Goal: Transaction & Acquisition: Purchase product/service

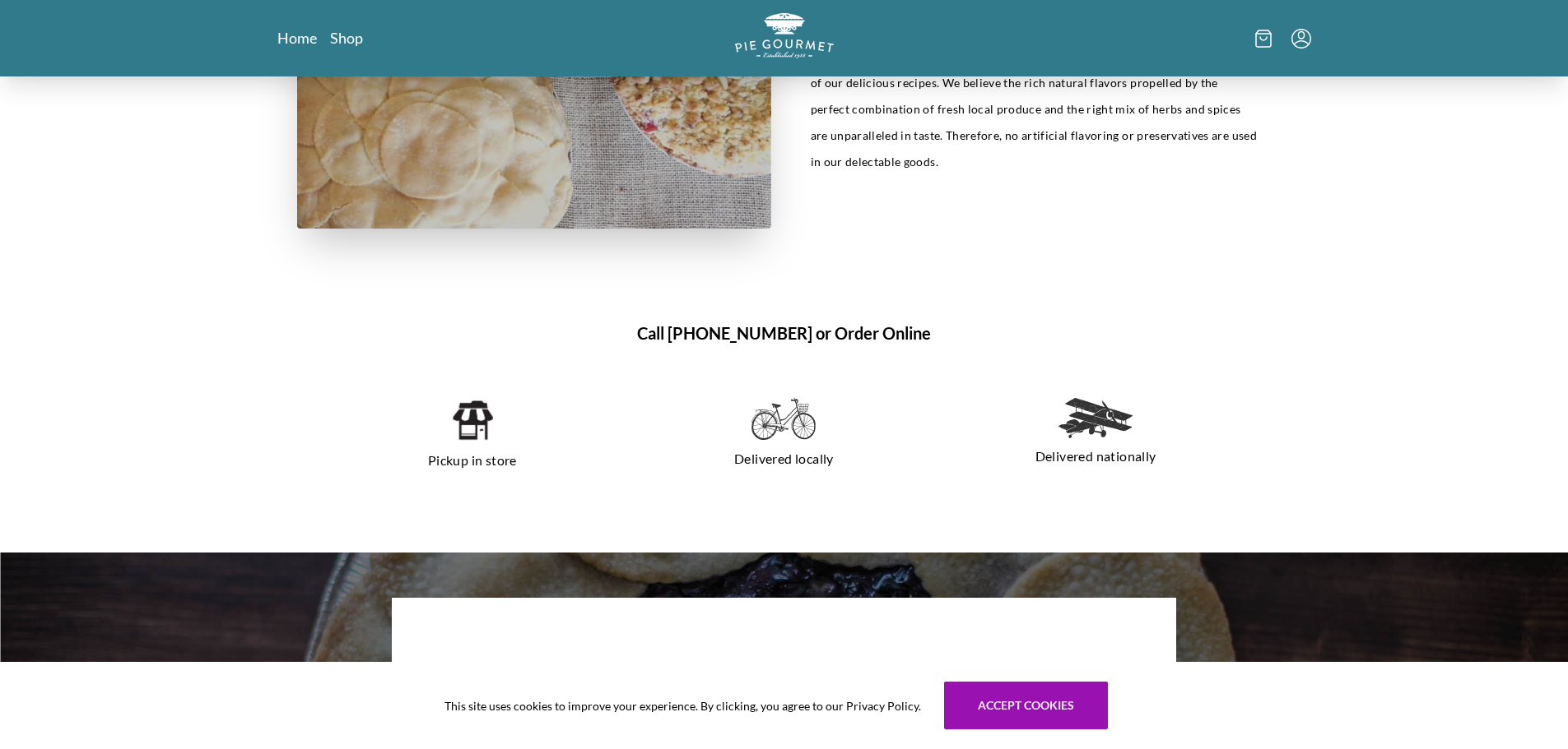
scroll to position [1069, 0]
click at [483, 424] on img at bounding box center [471, 421] width 42 height 44
click at [480, 432] on img at bounding box center [471, 421] width 42 height 44
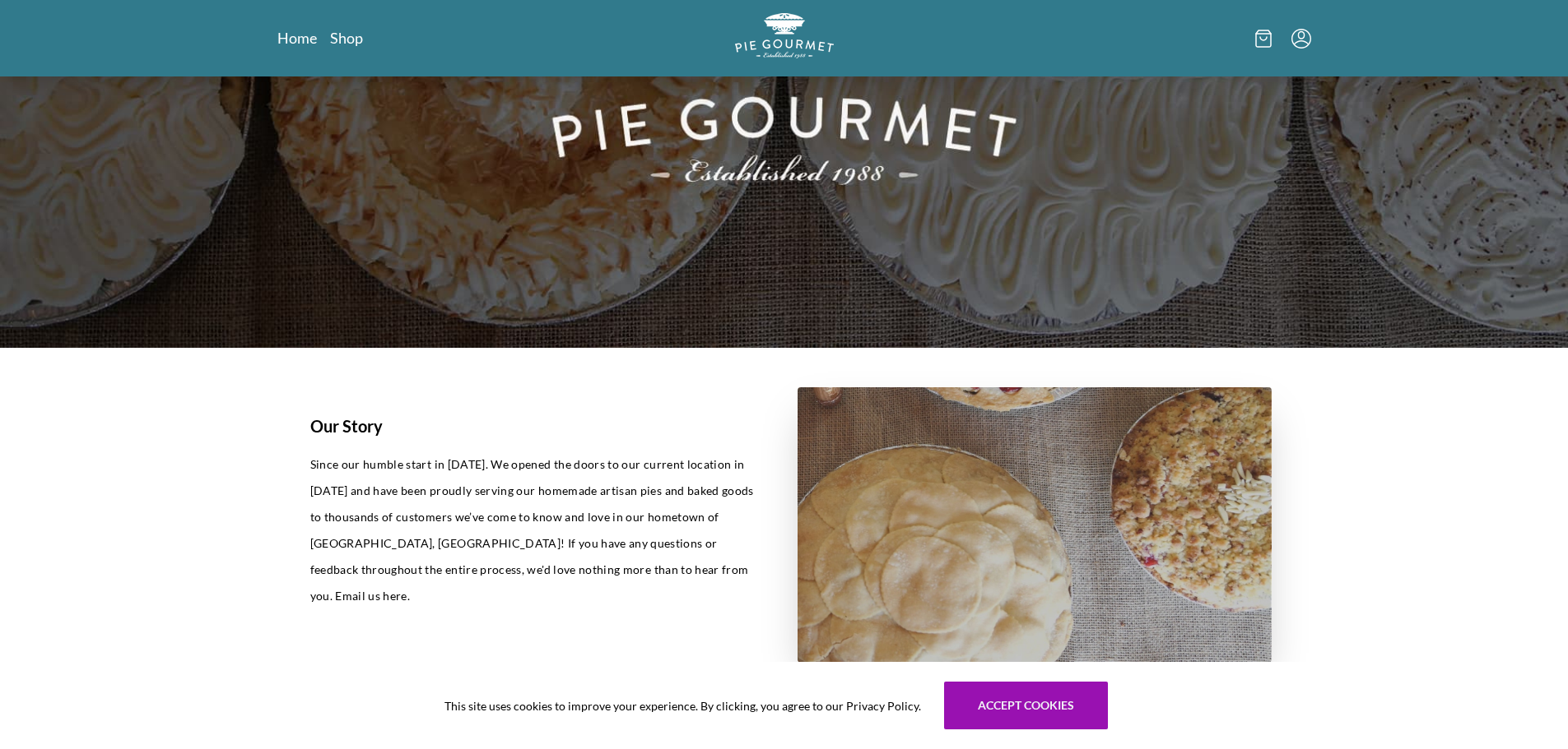
scroll to position [247, 0]
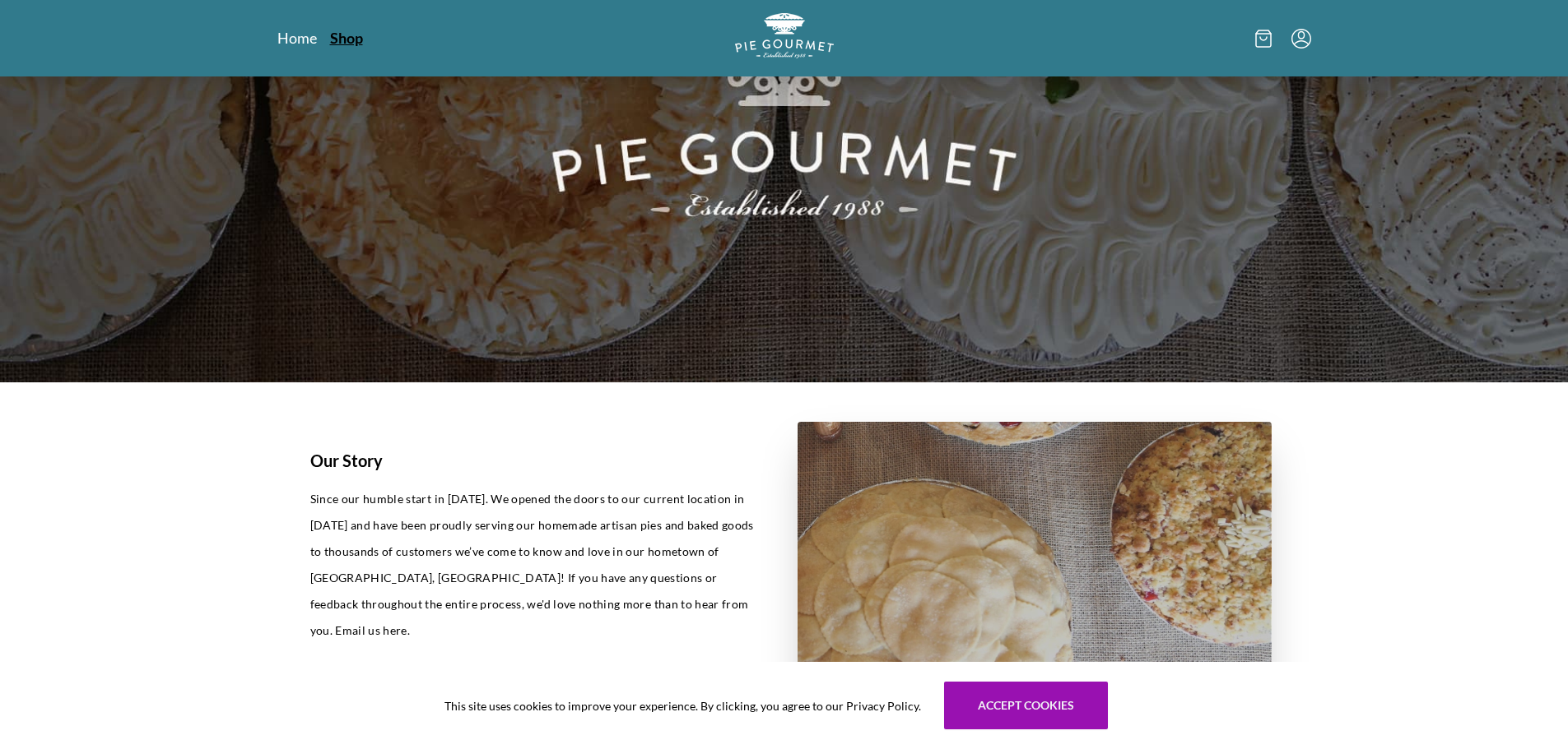
click at [343, 42] on link "Shop" at bounding box center [347, 38] width 33 height 20
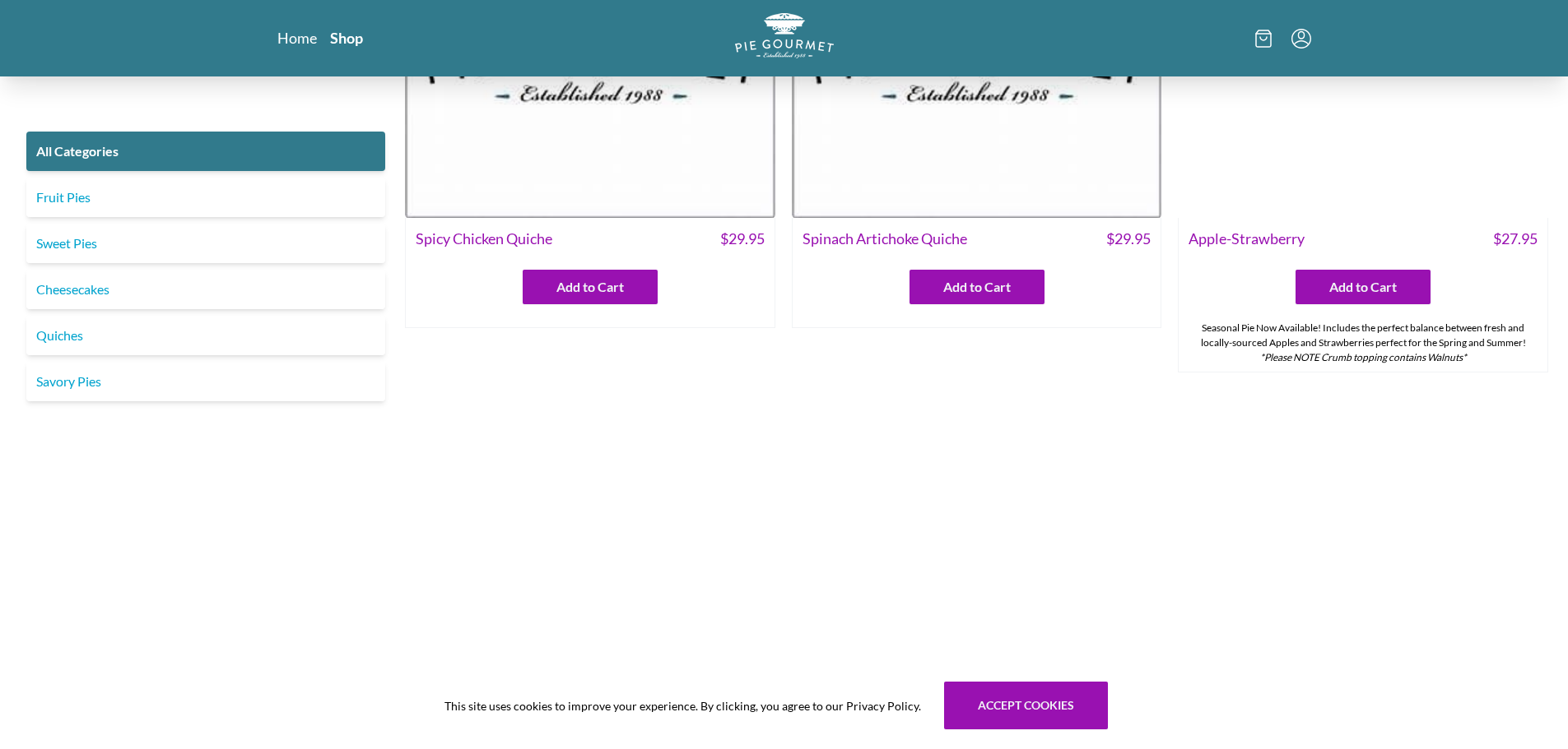
scroll to position [493, 0]
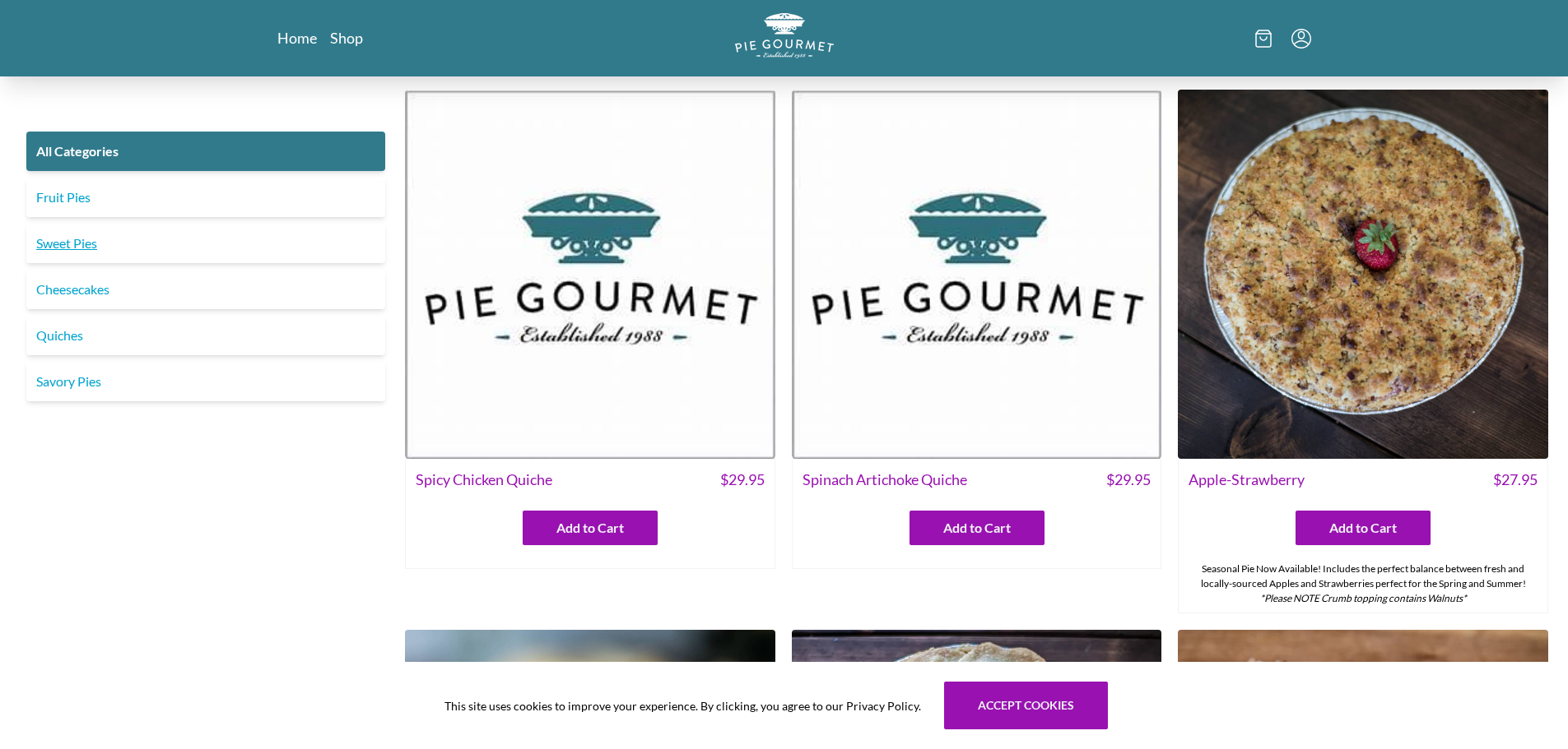
click at [82, 247] on link "Sweet Pies" at bounding box center [206, 243] width 358 height 39
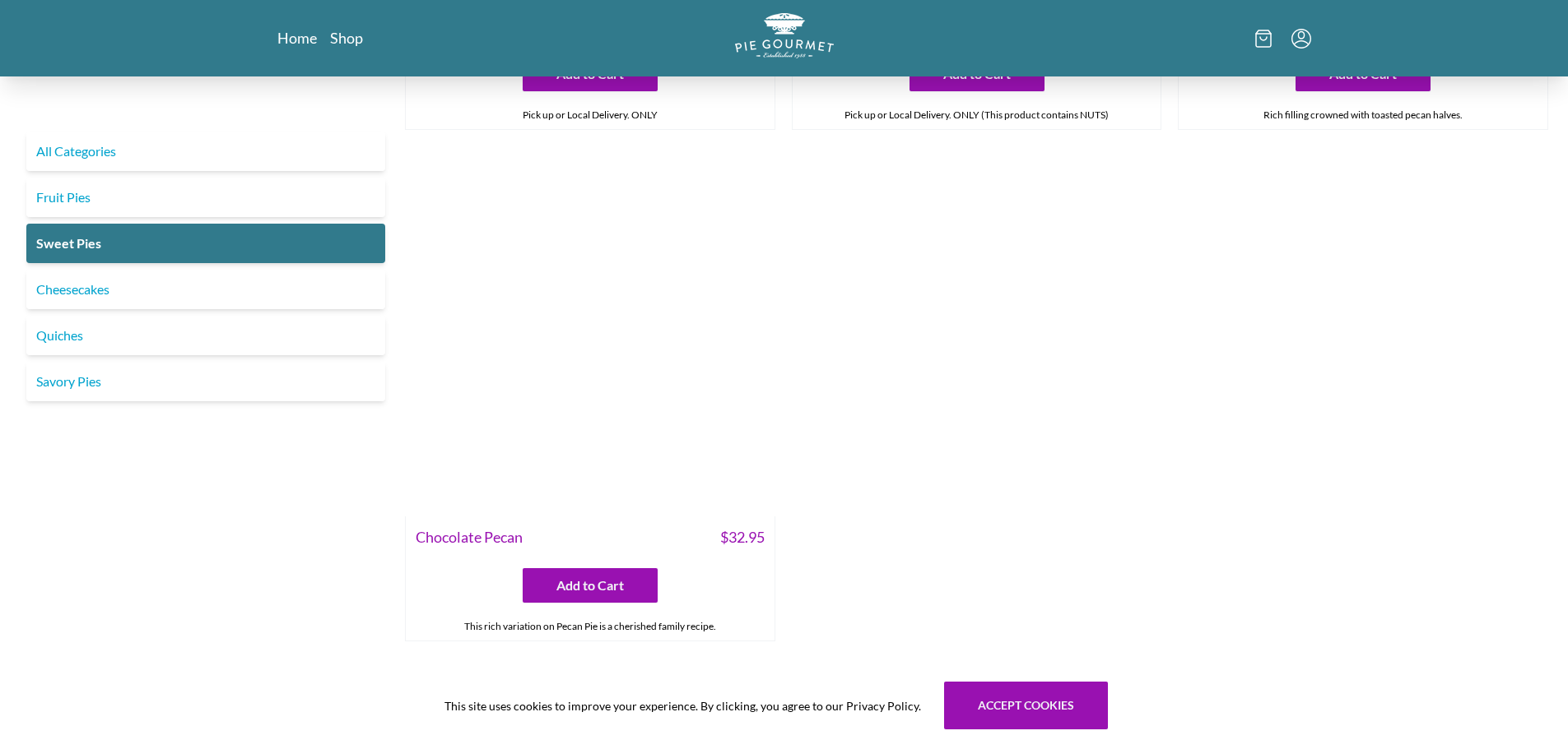
scroll to position [987, 0]
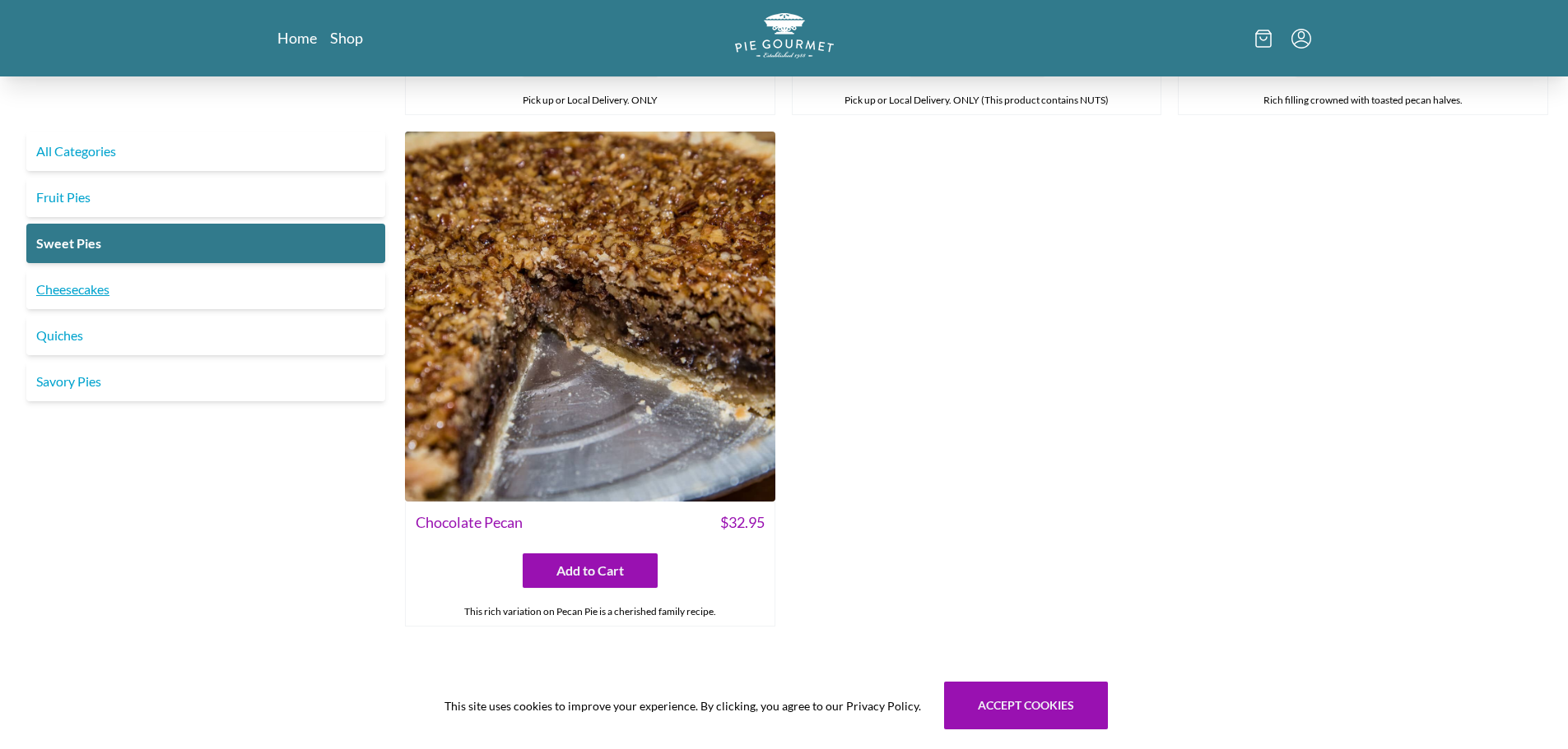
click at [80, 291] on link "Cheesecakes" at bounding box center [206, 289] width 358 height 39
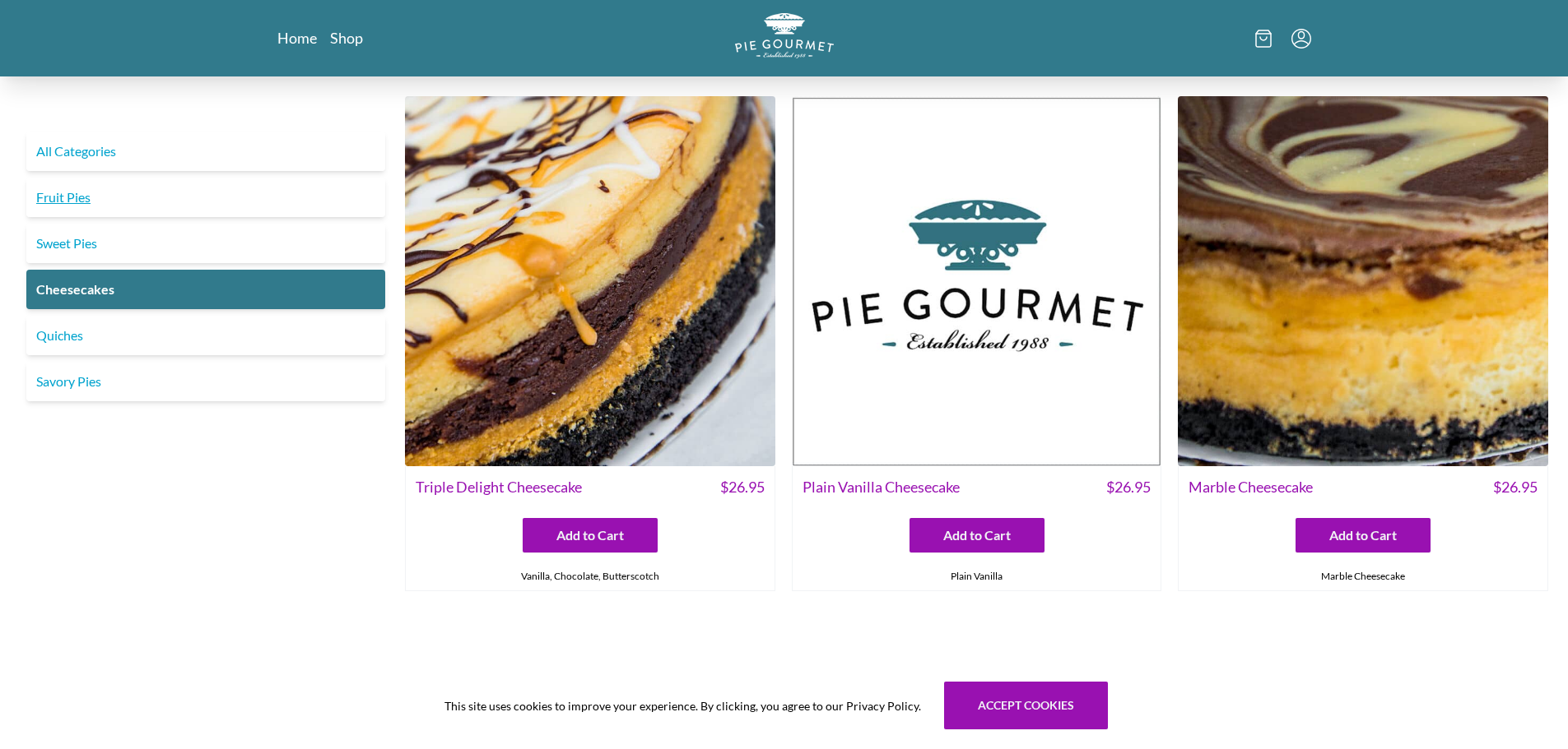
click at [49, 195] on link "Fruit Pies" at bounding box center [206, 197] width 358 height 39
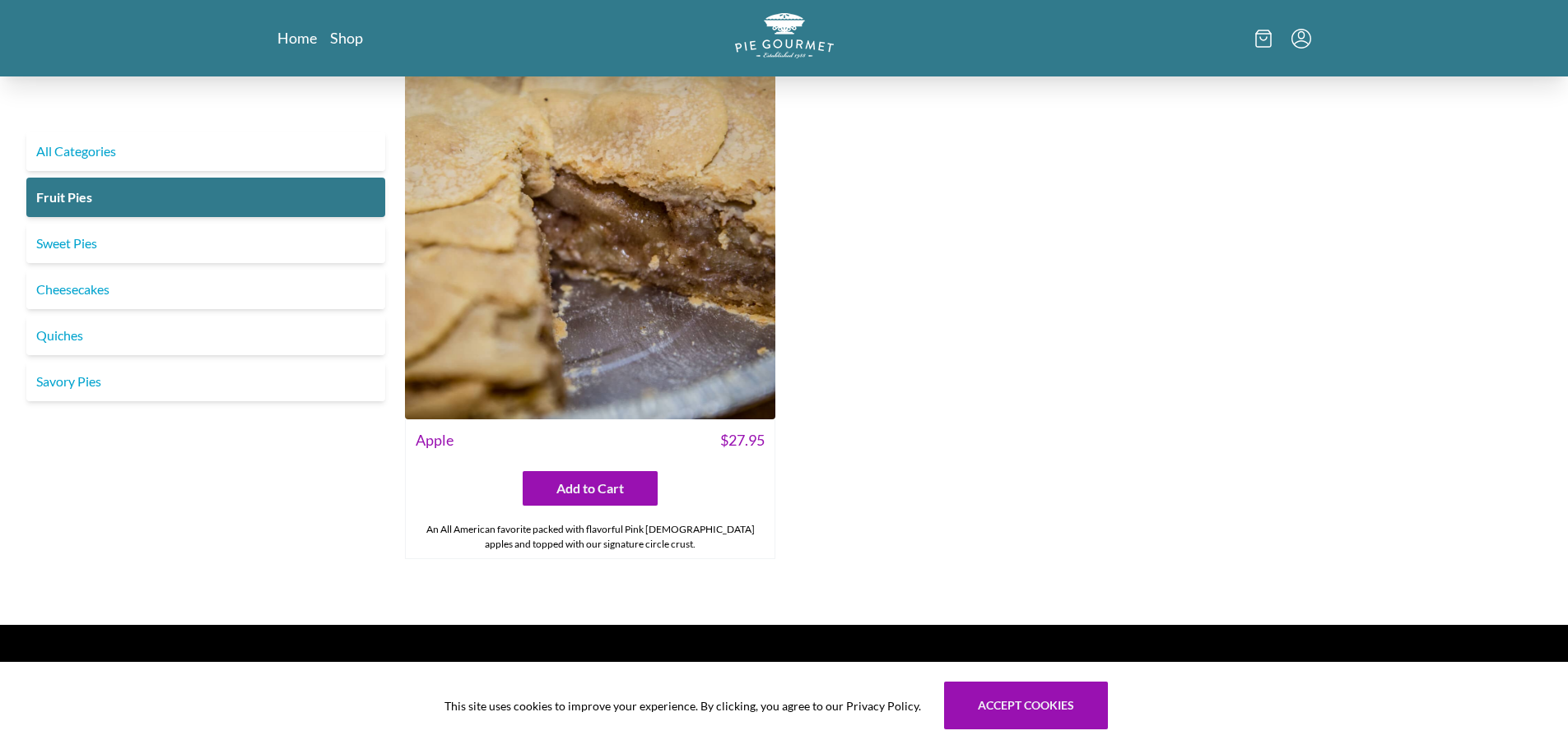
scroll to position [2239, 0]
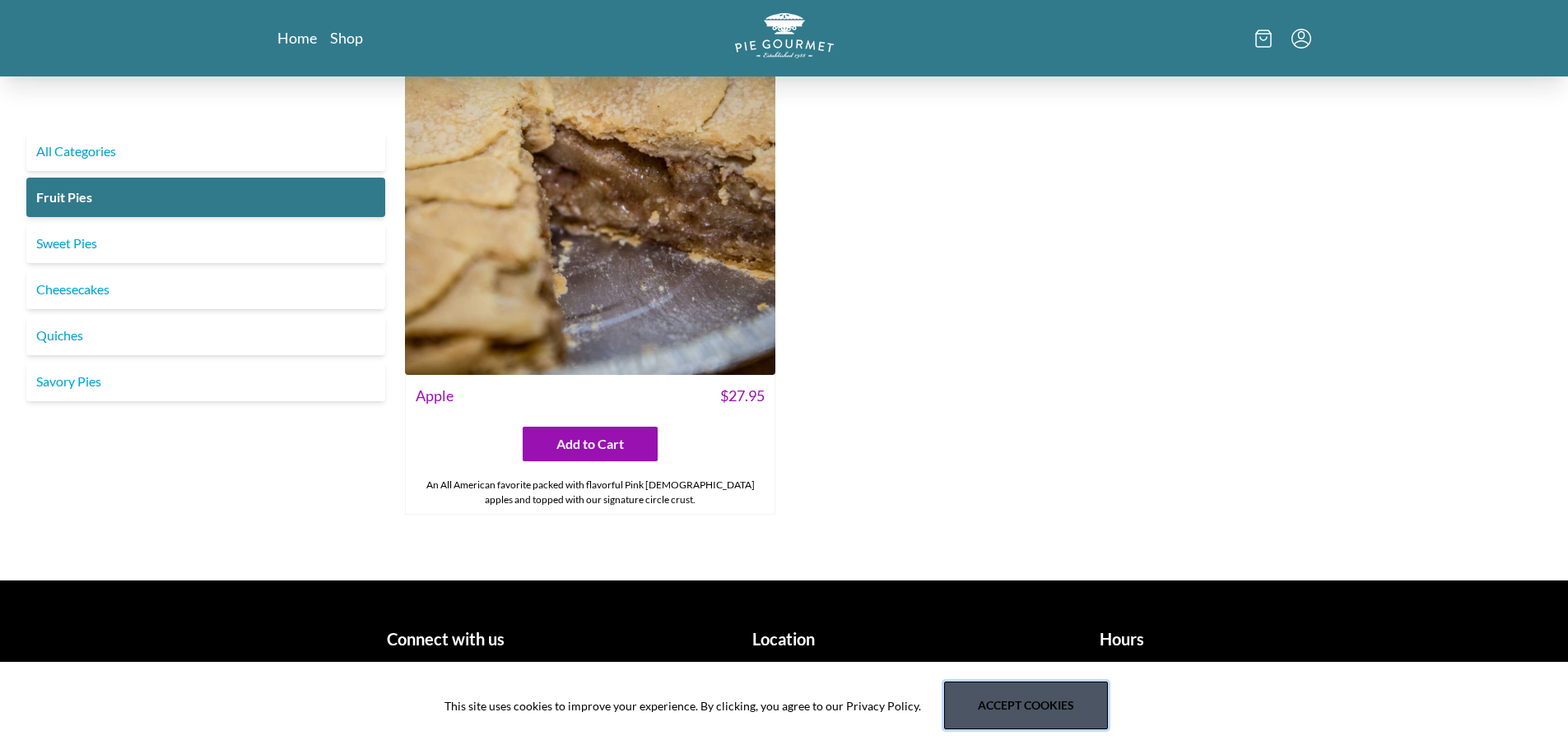
click at [1011, 702] on button "Accept cookies" at bounding box center [1026, 705] width 164 height 48
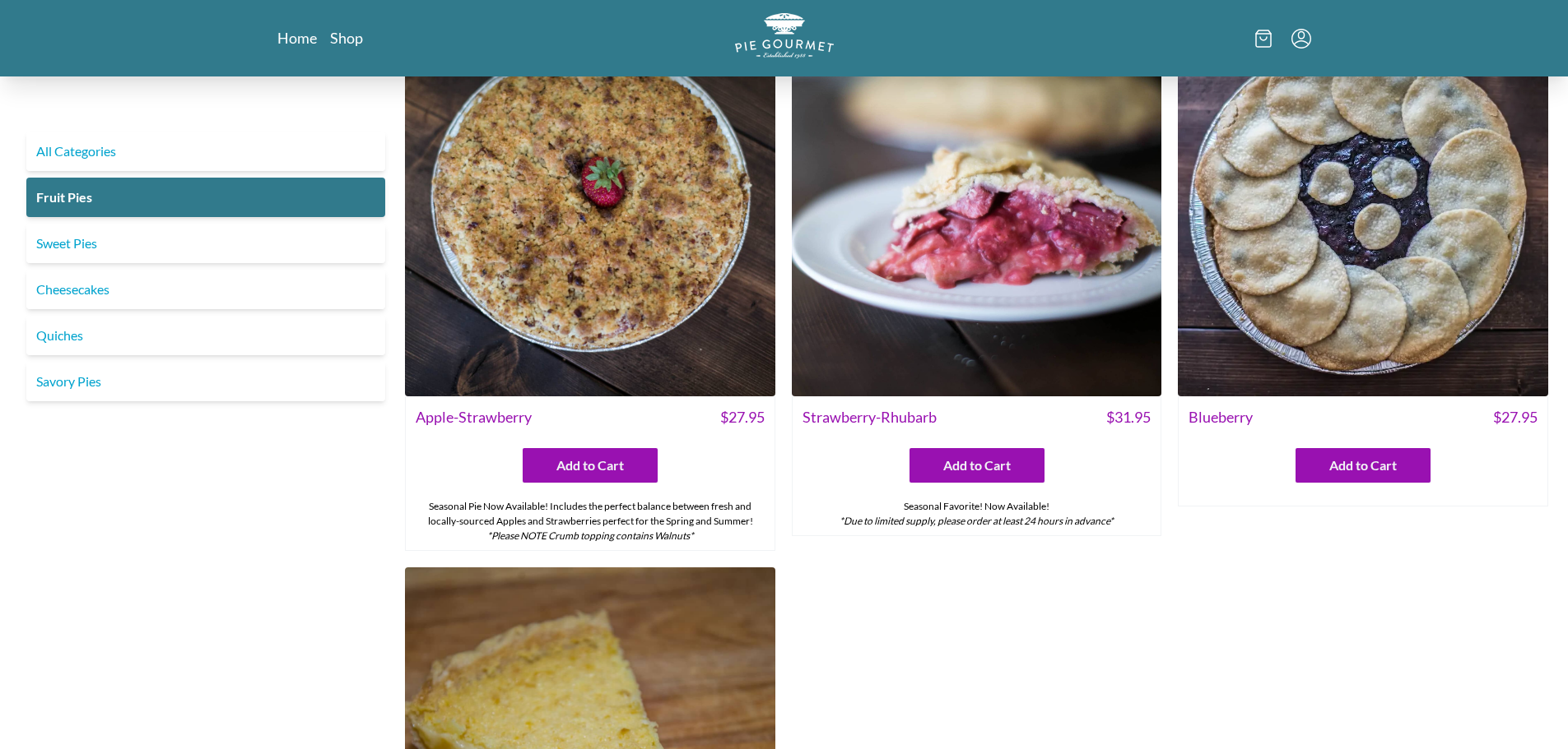
scroll to position [0, 0]
